Goal: Task Accomplishment & Management: Manage account settings

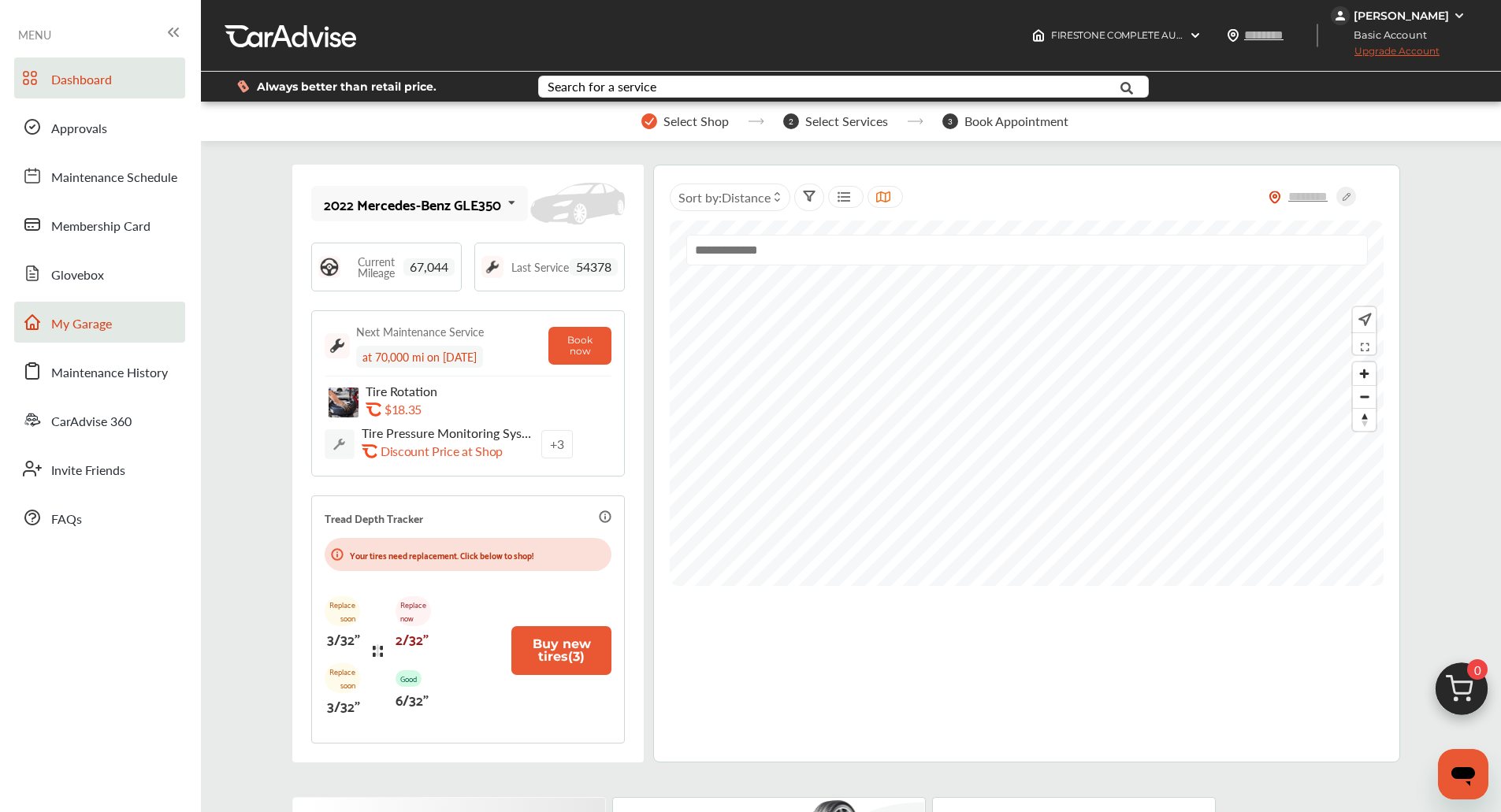
click at [71, 321] on span "My Garage" at bounding box center [82, 325] width 61 height 20
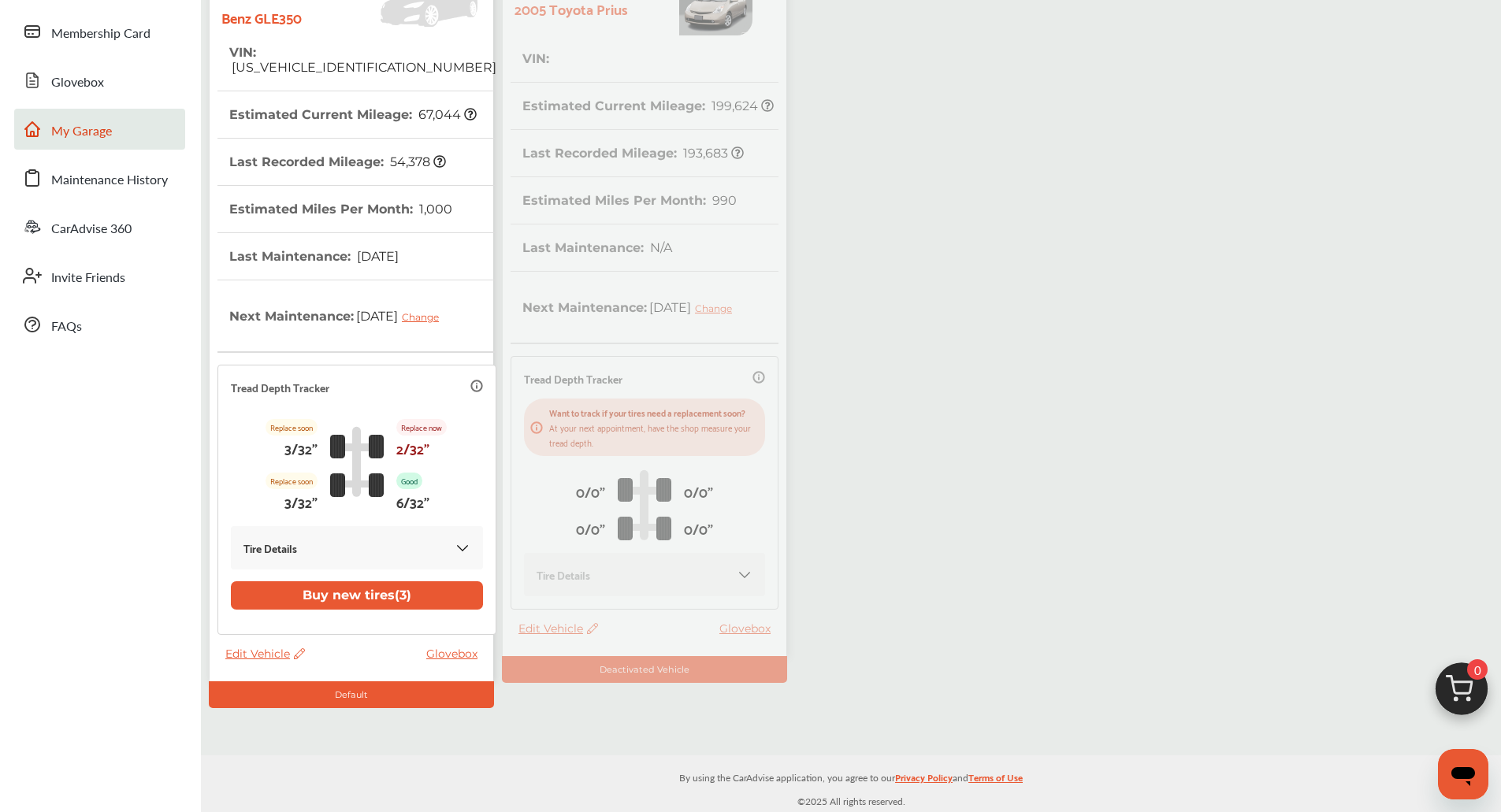
scroll to position [190, 0]
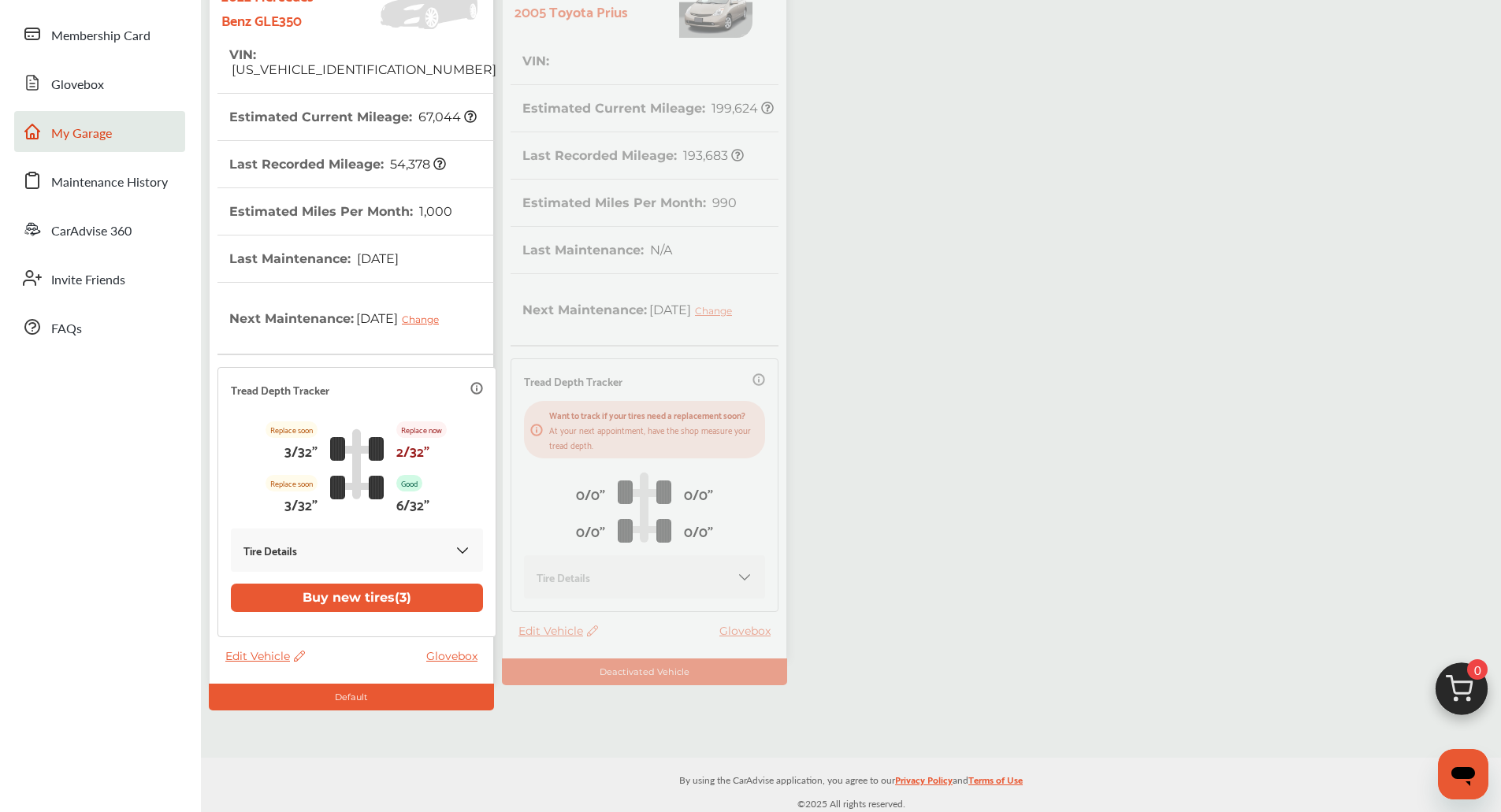
click at [616, 323] on div "2022 Mercedes-Benz GLE350 VIN : [US_VEHICLE_IDENTIFICATION_NUMBER] Estimated Cu…" at bounding box center [498, 339] width 586 height 740
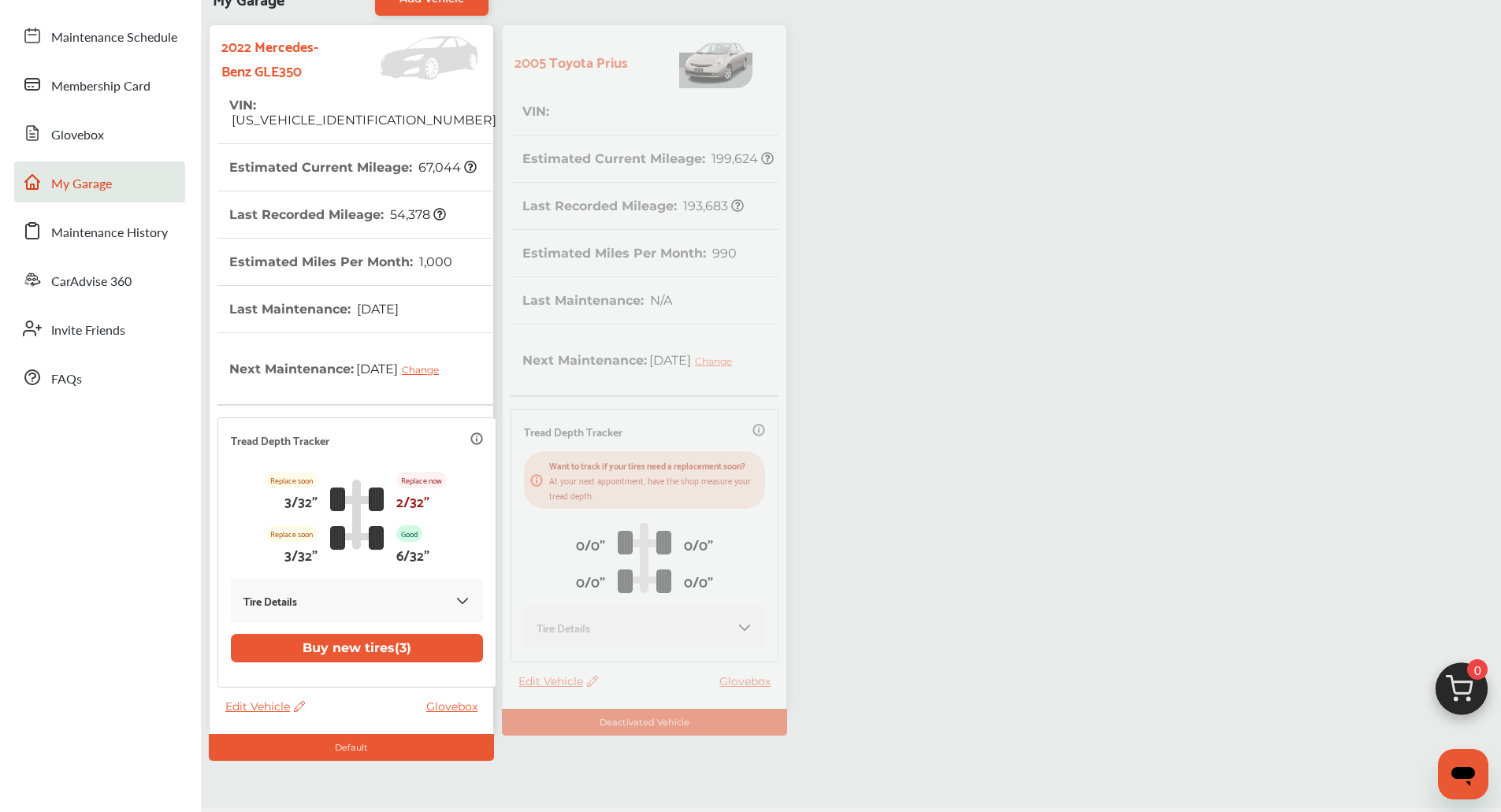
scroll to position [0, 0]
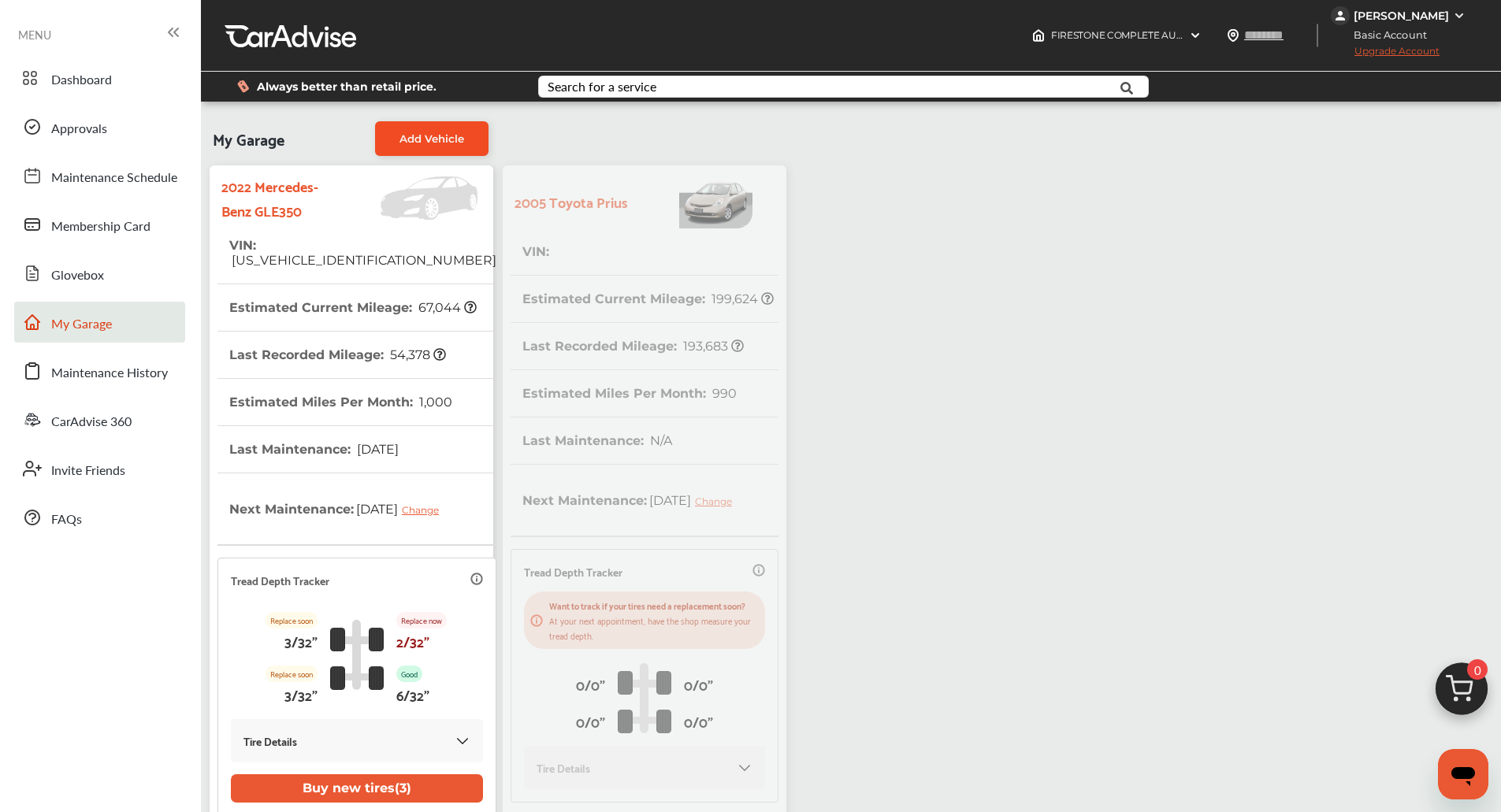
click at [461, 151] on link "Add Vehicle" at bounding box center [431, 139] width 113 height 35
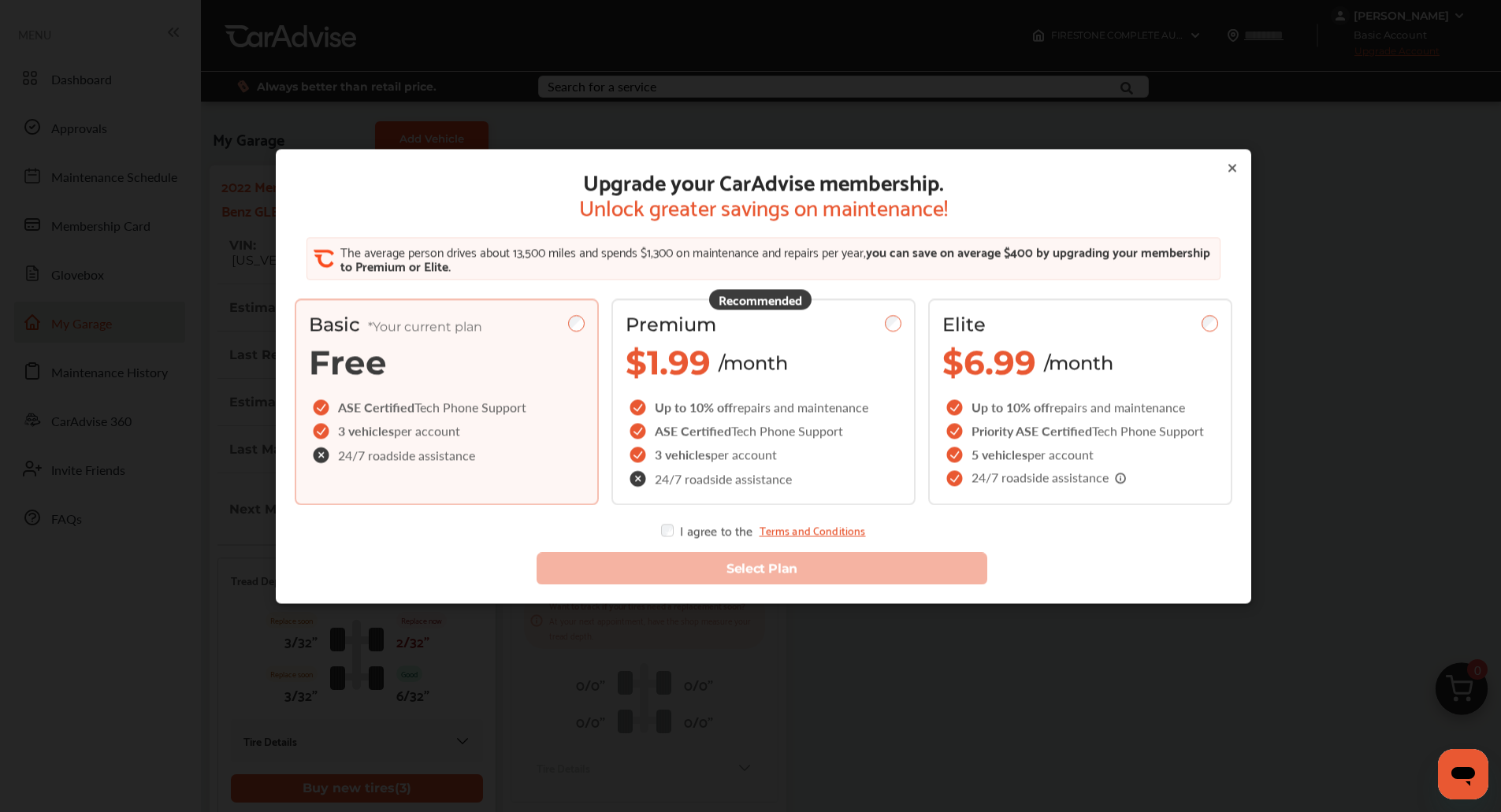
click at [461, 151] on div "Upgrade your CarAdvise membership. Unlock greater savings on maintenance! The a…" at bounding box center [763, 377] width 976 height 454
click at [460, 134] on div "Upgrade your CarAdvise membership. Unlock greater savings on maintenance! The a…" at bounding box center [763, 418] width 1527 height 838
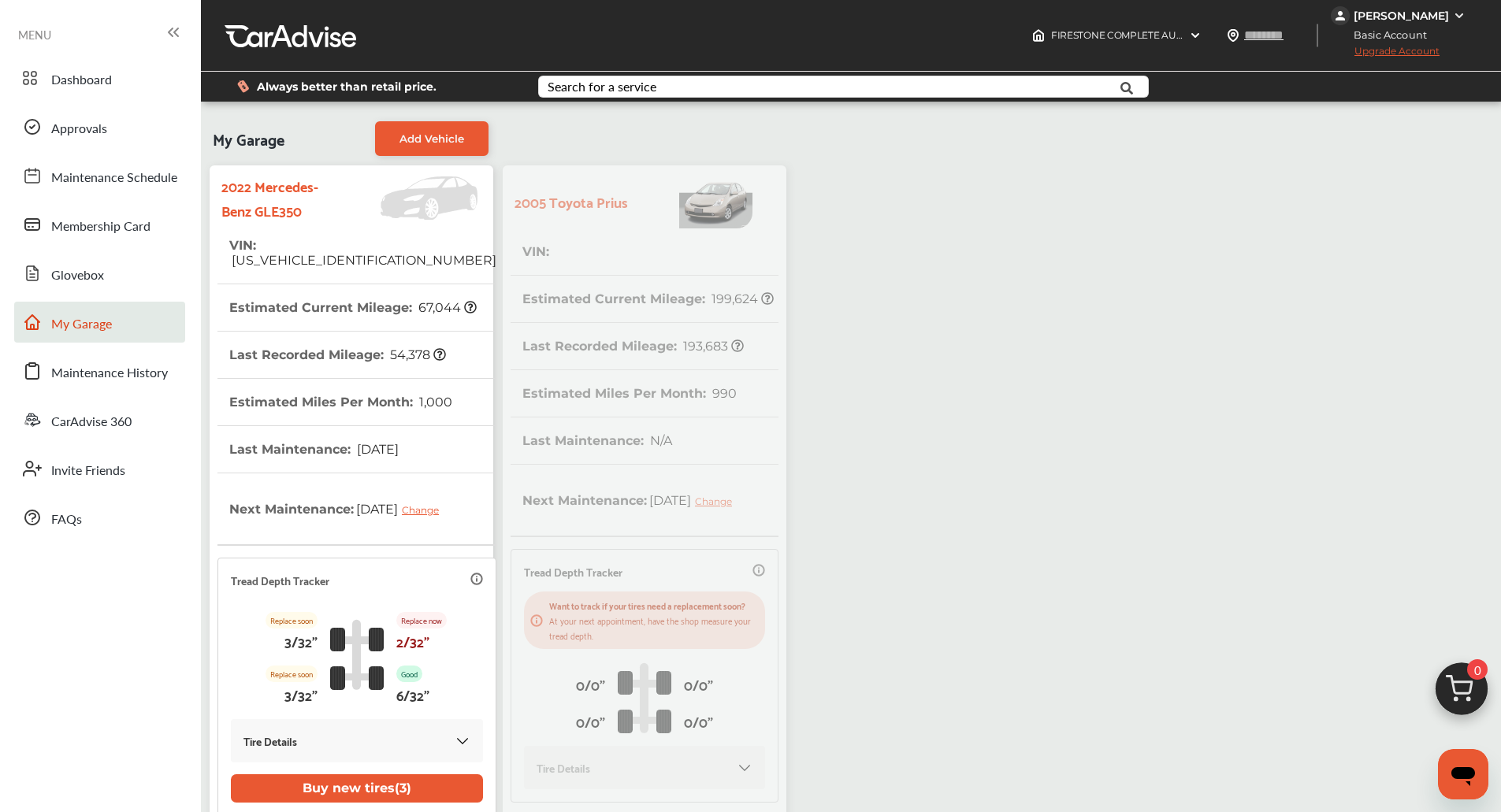
scroll to position [194, 0]
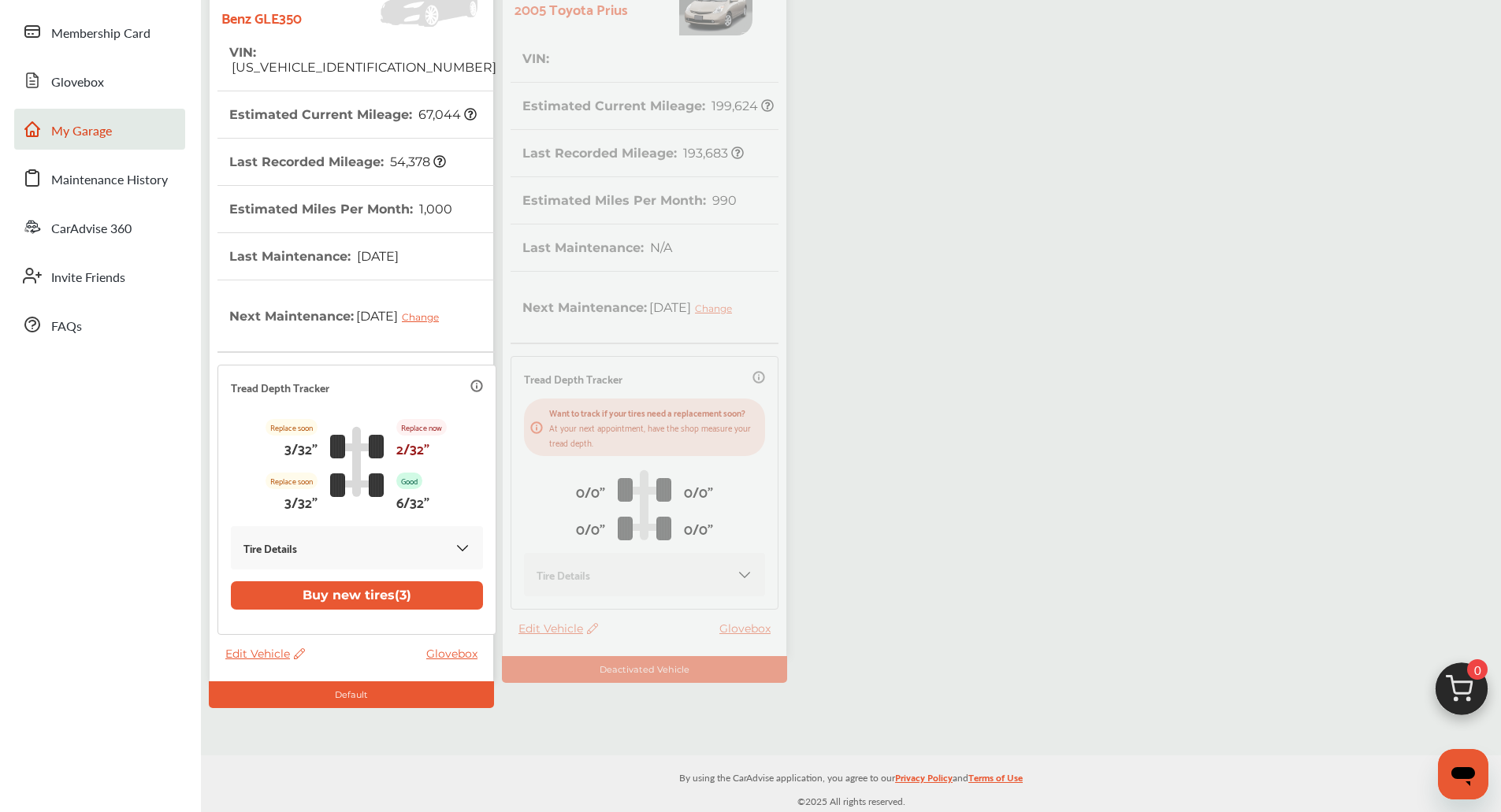
click at [544, 642] on div "2022 Mercedes-Benz GLE350 VIN : [US_VEHICLE_IDENTIFICATION_NUMBER] Estimated Cu…" at bounding box center [498, 337] width 586 height 740
click at [925, 421] on div "My Garage Add Vehicle 2022 Mercedes-Benz GLE350 VIN : [US_VEHICLE_IDENTIFICATIO…" at bounding box center [851, 314] width 1292 height 788
